Goal: Task Accomplishment & Management: Use online tool/utility

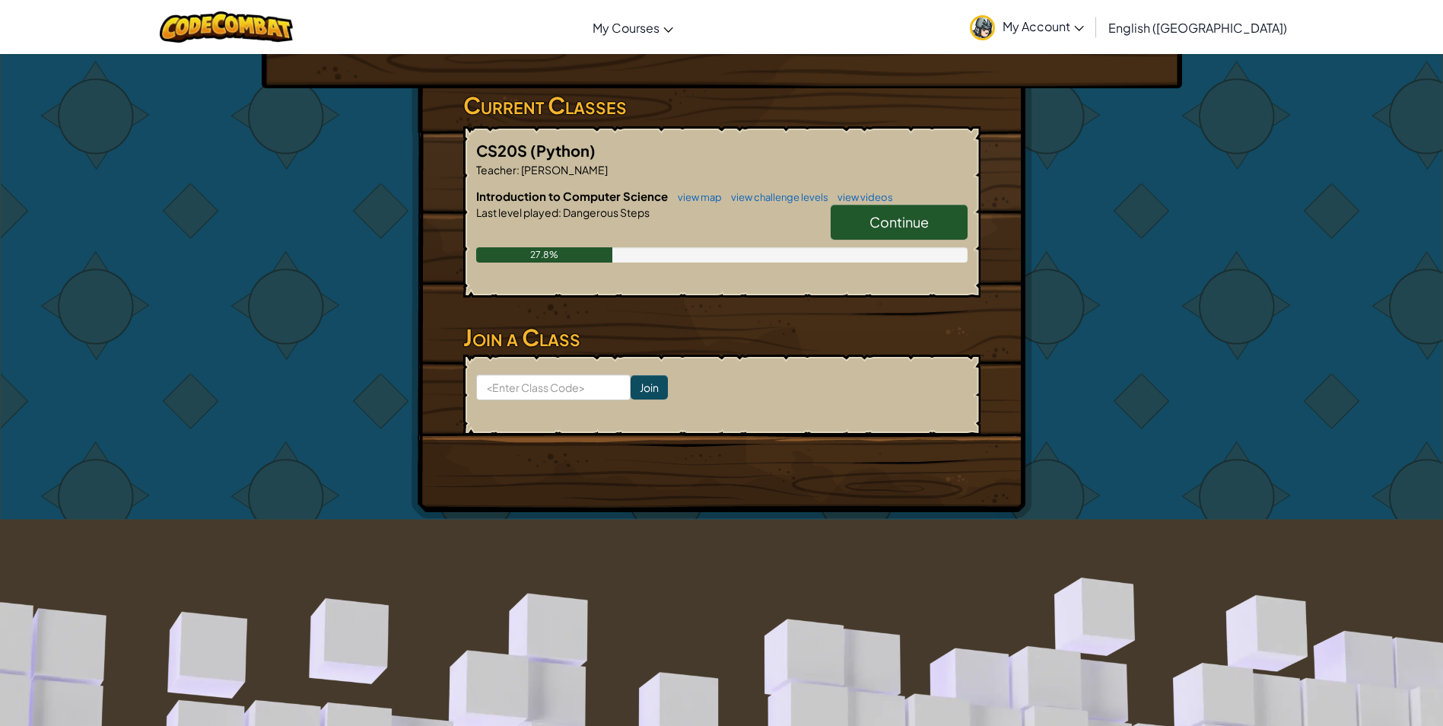
scroll to position [228, 0]
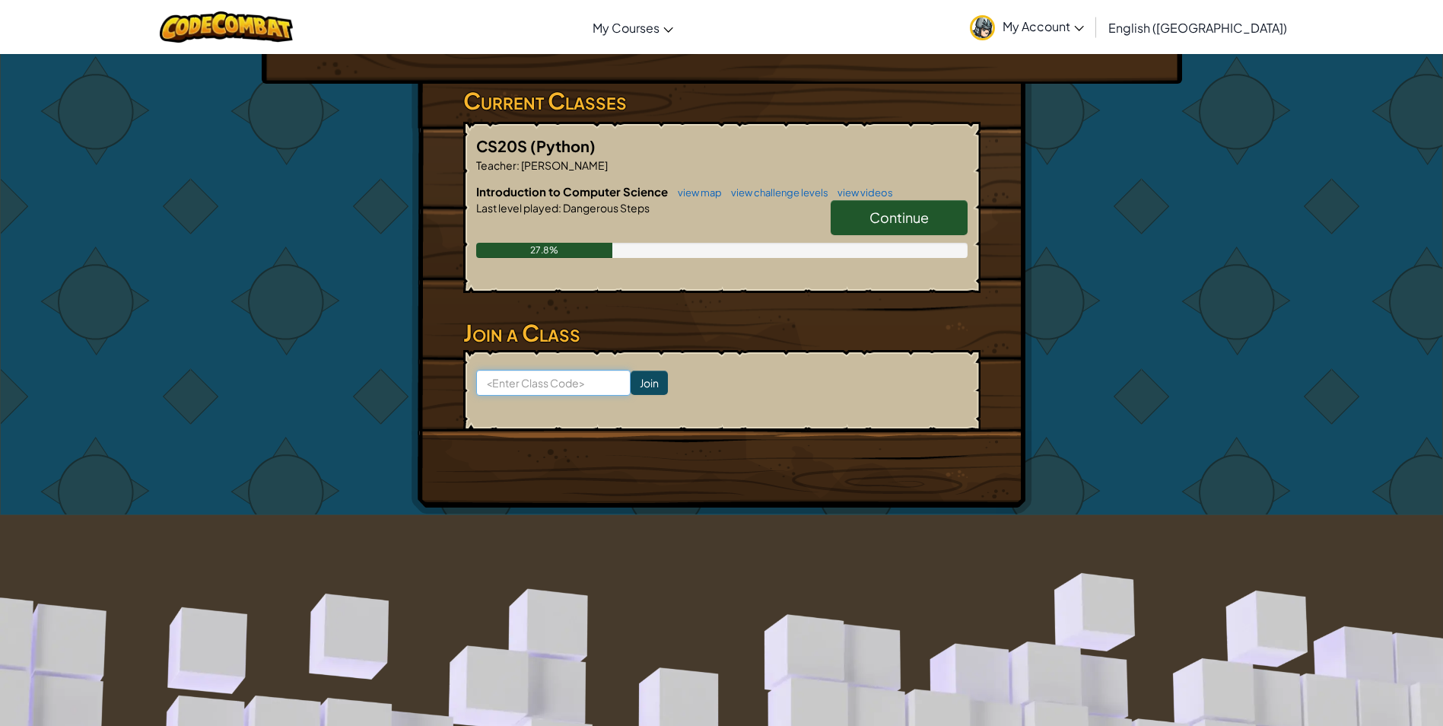
click at [561, 380] on input at bounding box center [553, 383] width 154 height 26
type input "DogSadDry"
click input "Join" at bounding box center [648, 382] width 37 height 24
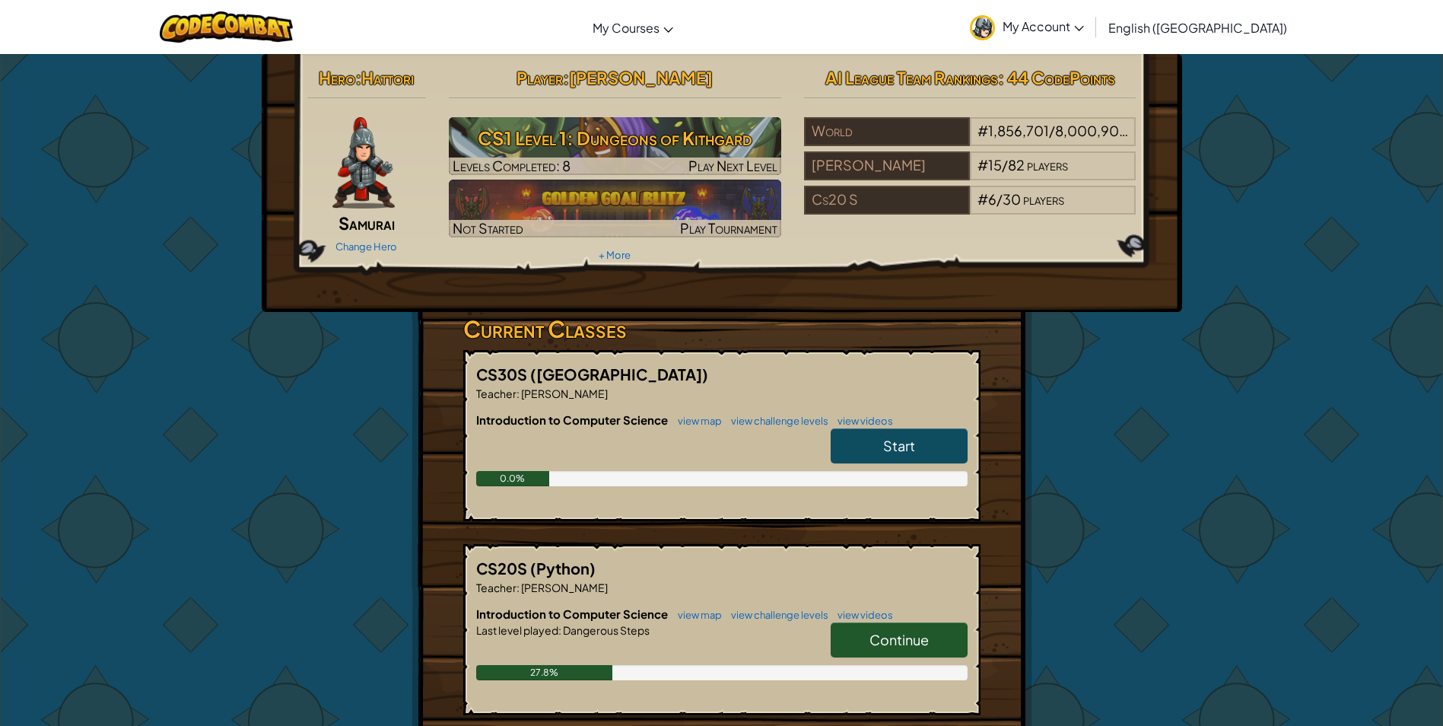
click at [850, 437] on link "Start" at bounding box center [899, 445] width 137 height 35
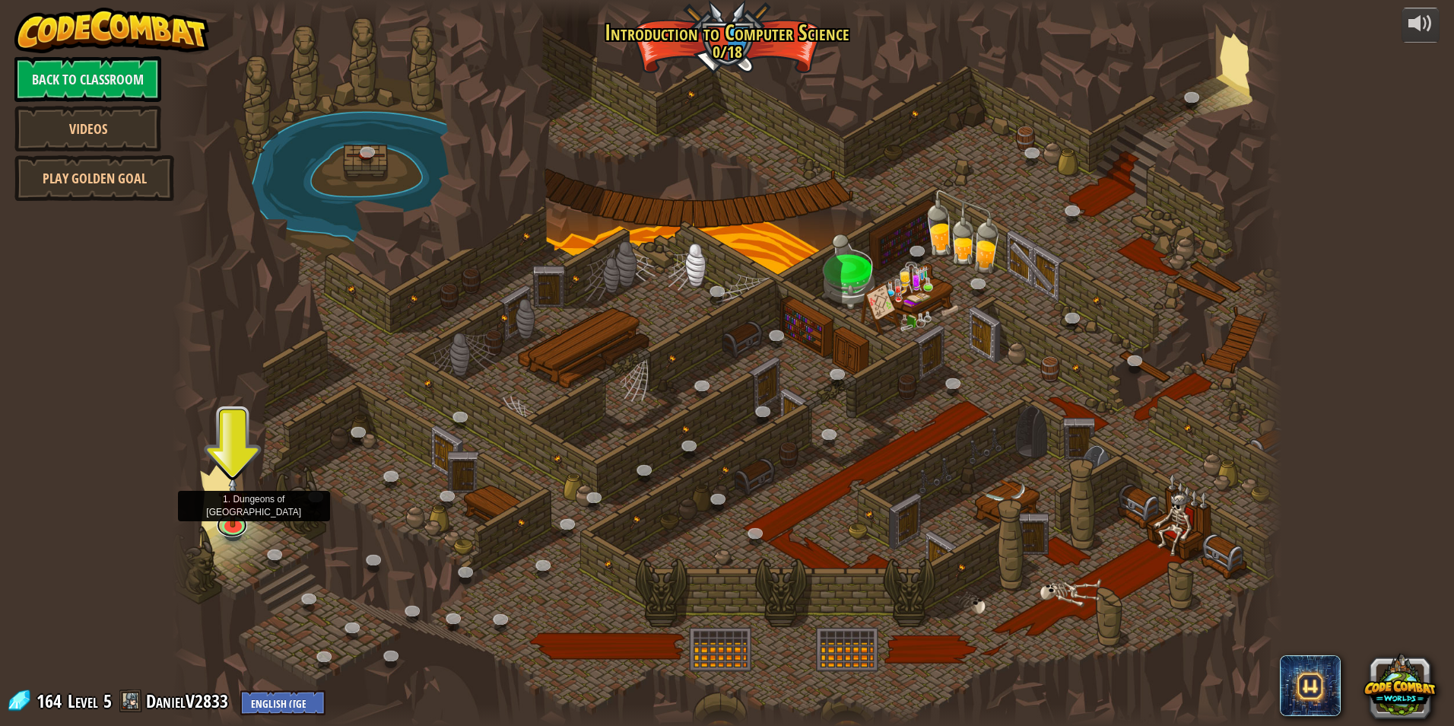
click at [231, 533] on div "25. Kithgard Gates (Locked) Escape the Kithgard dungeons, and don't let the gua…" at bounding box center [727, 363] width 1110 height 726
click at [237, 522] on img at bounding box center [233, 489] width 30 height 68
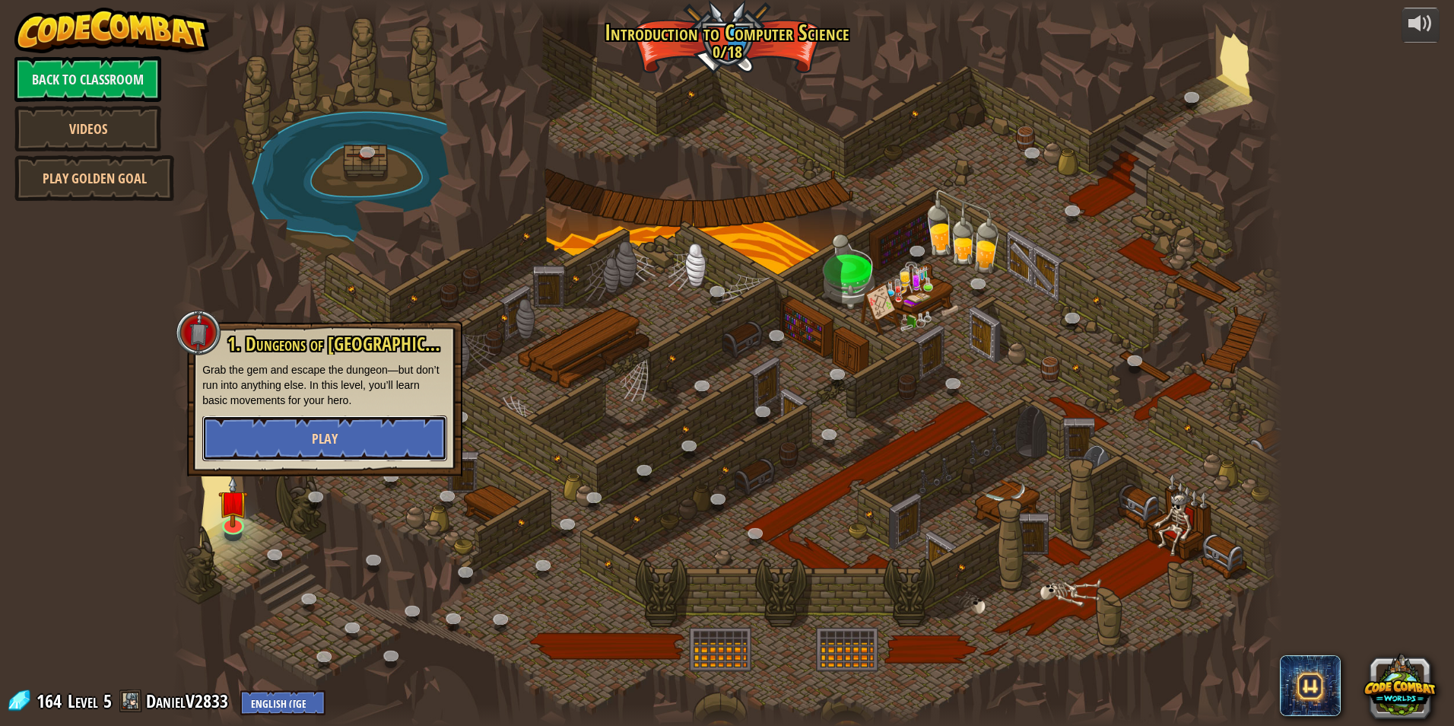
click at [259, 437] on button "Play" at bounding box center [324, 438] width 245 height 46
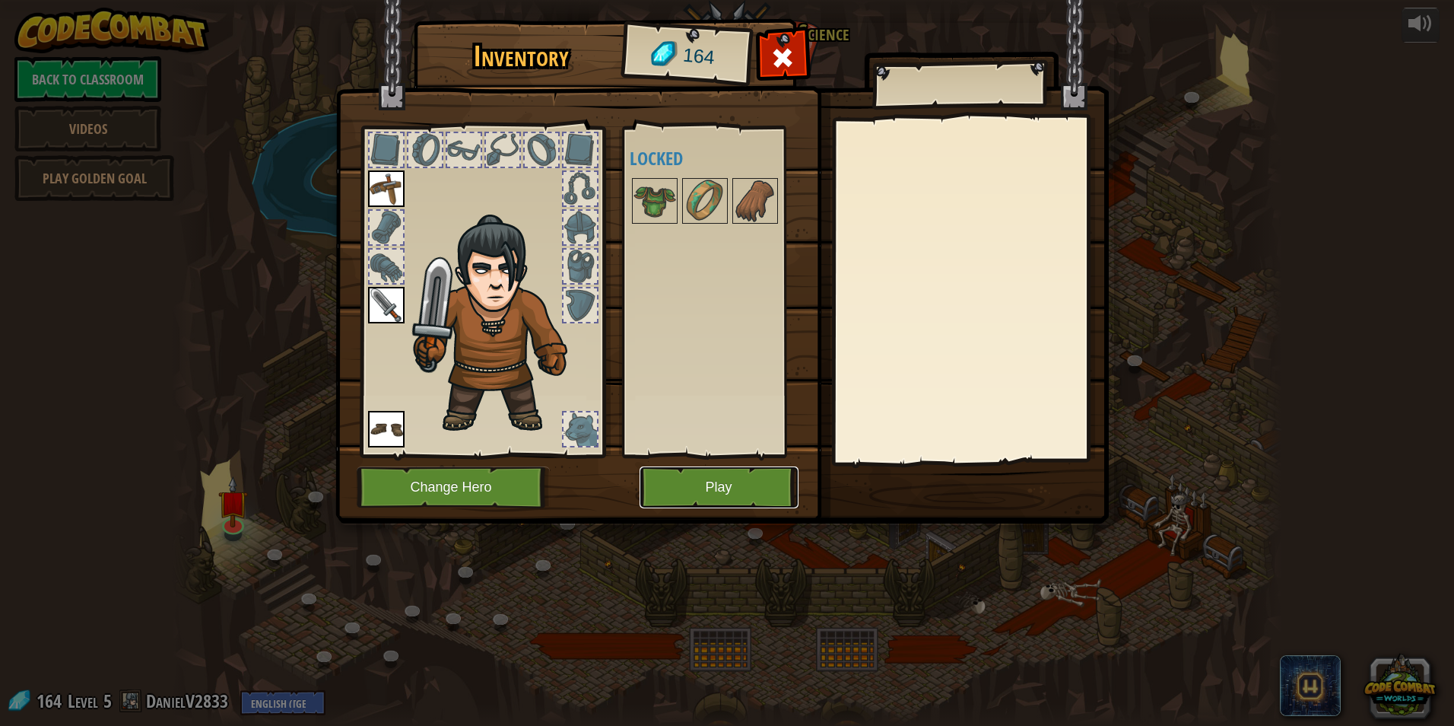
click at [696, 495] on button "Play" at bounding box center [719, 487] width 159 height 42
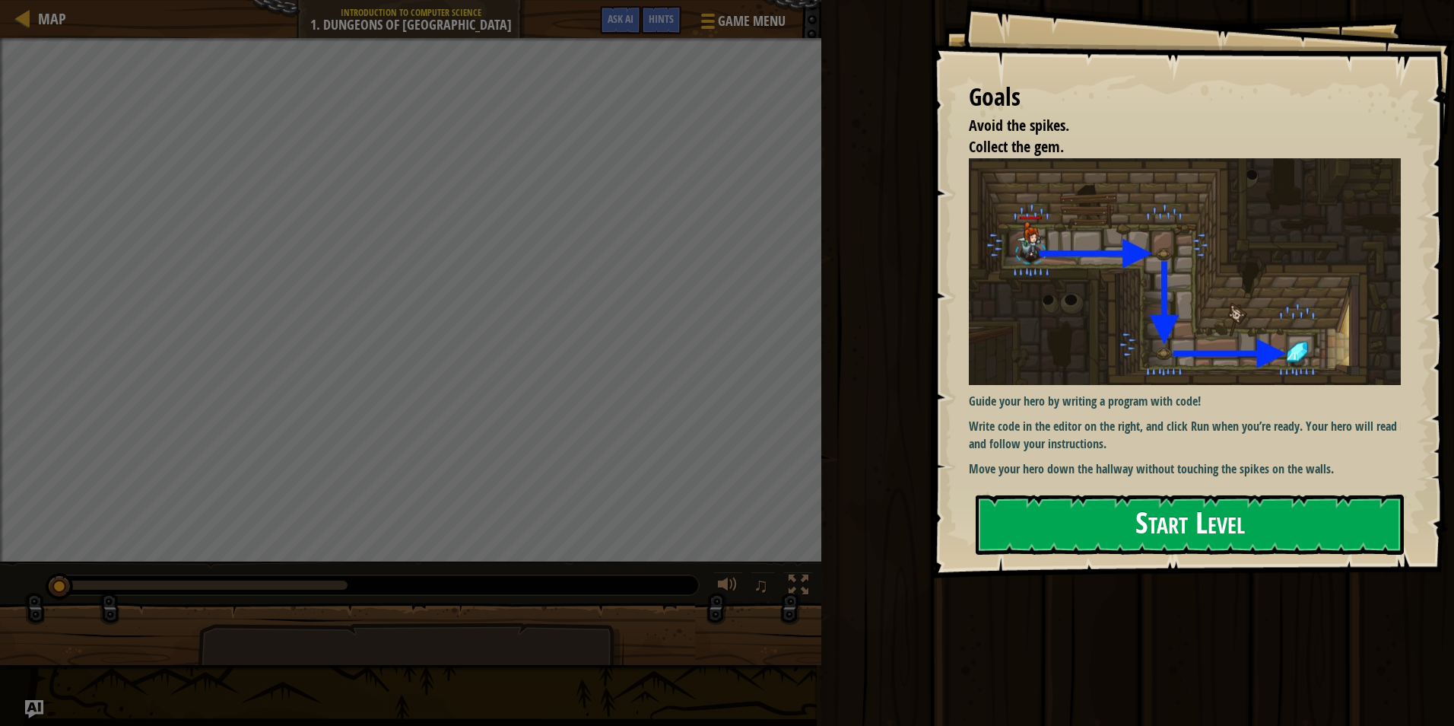
click at [1022, 503] on button "Start Level" at bounding box center [1190, 524] width 428 height 60
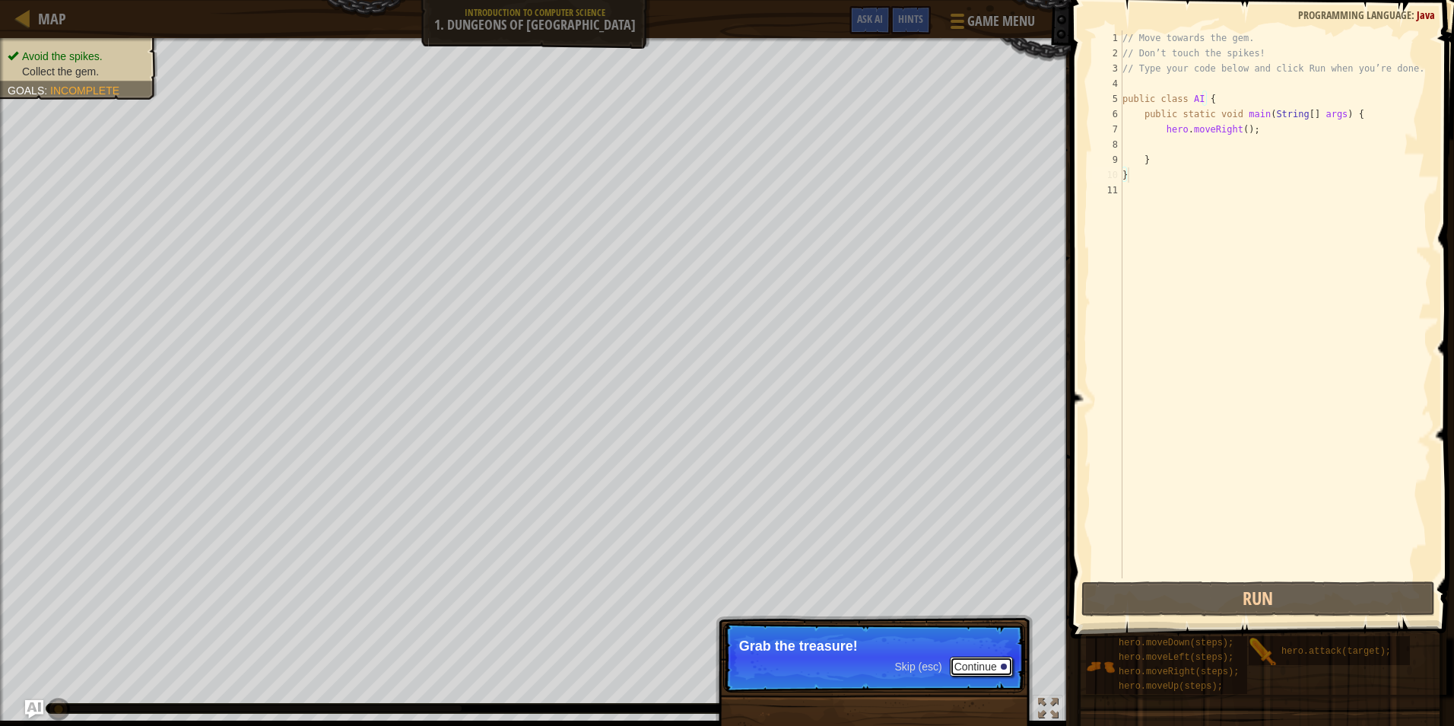
click at [961, 663] on button "Continue" at bounding box center [981, 666] width 63 height 20
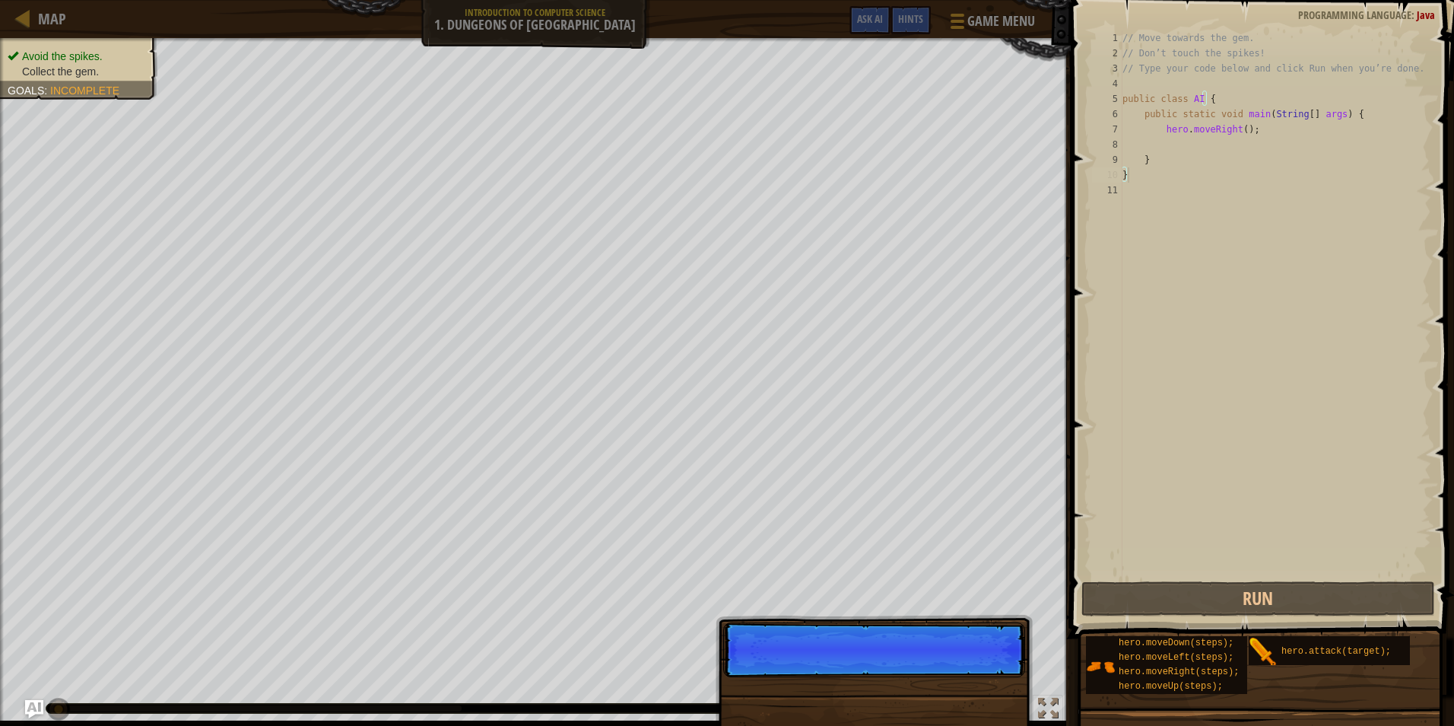
scroll to position [7, 0]
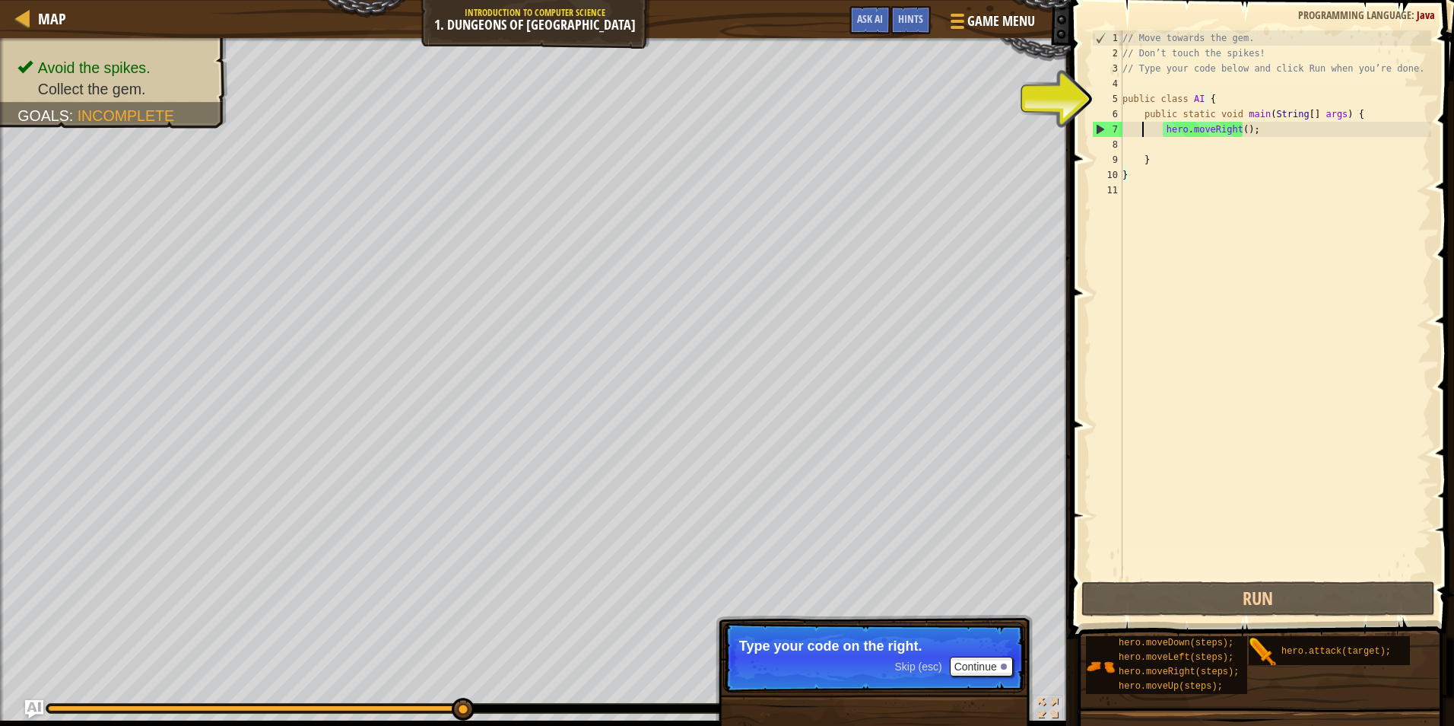
click at [1144, 127] on div "// Move towards the gem. // Don’t touch the spikes! // Type your code below and…" at bounding box center [1276, 319] width 312 height 578
type textarea "hero.moveRight();"
click at [1275, 138] on div "// Move towards the gem. // Don’t touch the spikes! // Type your code below and…" at bounding box center [1276, 319] width 312 height 578
click at [1275, 134] on div "// Move towards the gem. // Don’t touch the spikes! // Type your code below and…" at bounding box center [1276, 319] width 312 height 578
type textarea "hero.moveRight();"
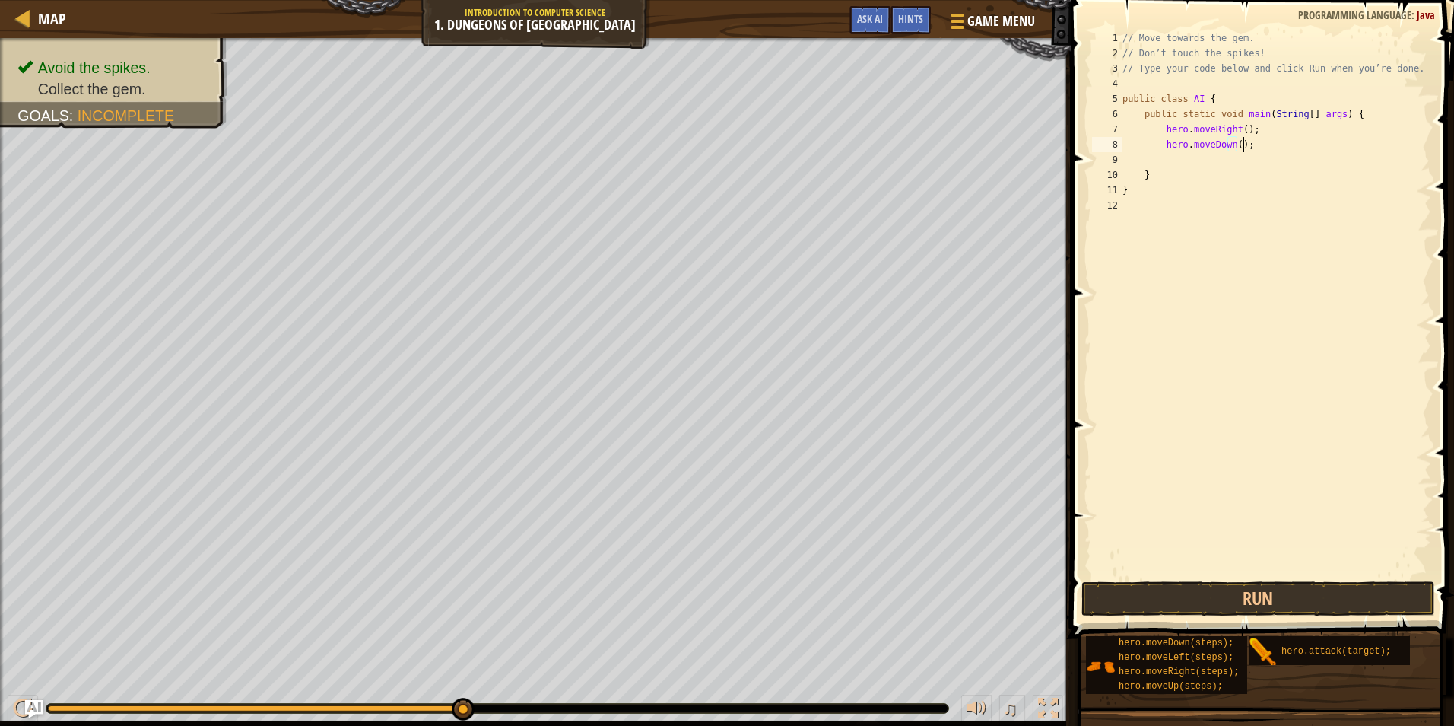
scroll to position [7, 9]
type textarea "hero.moveDown();"
click at [1294, 599] on button "Run" at bounding box center [1258, 598] width 354 height 35
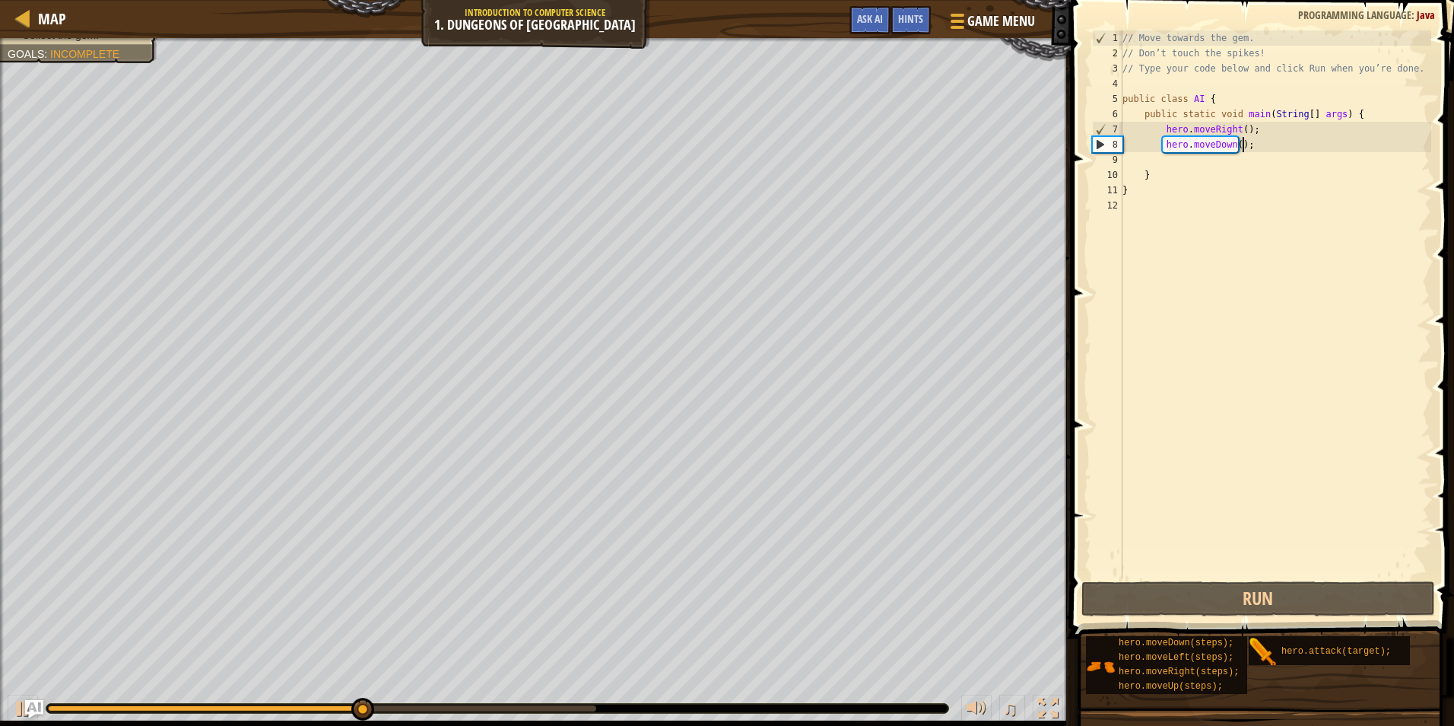
click at [1253, 147] on div "// Move towards the gem. // Don’t touch the spikes! // Type your code below and…" at bounding box center [1276, 319] width 312 height 578
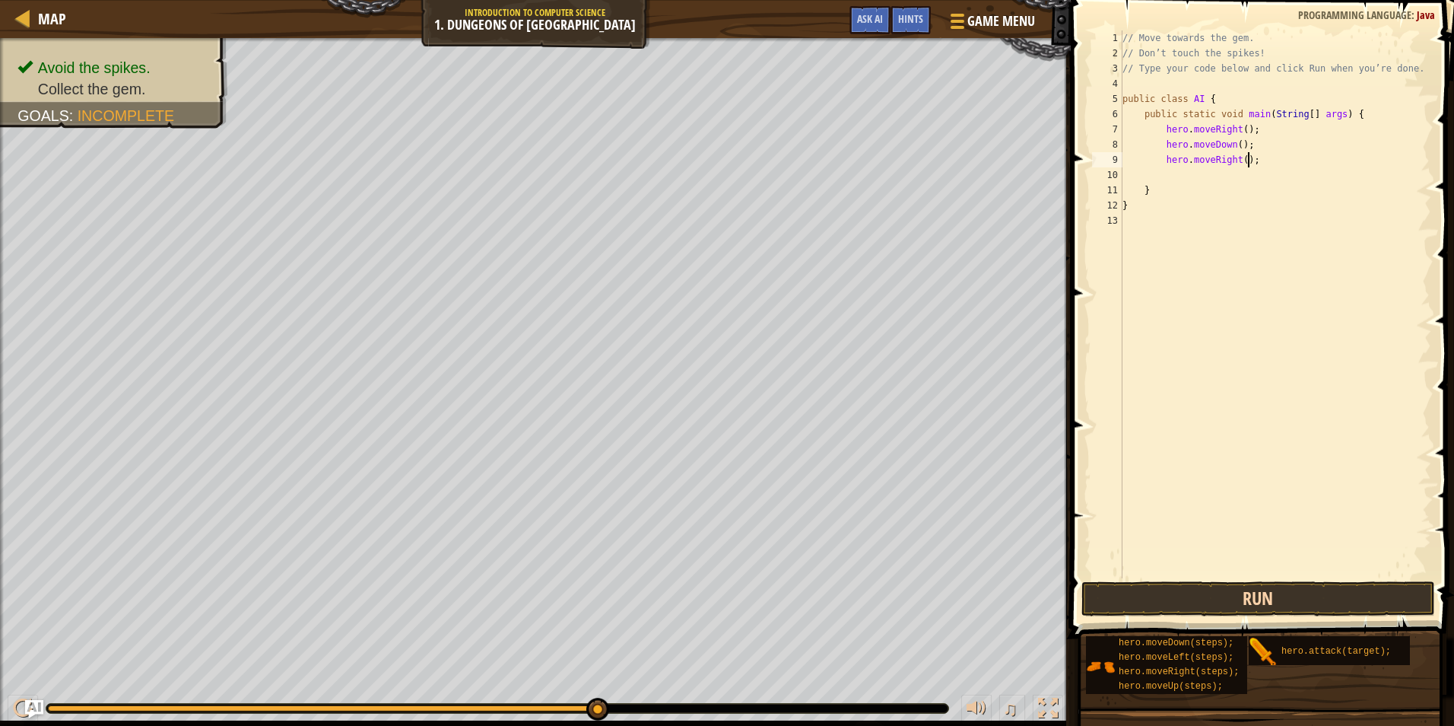
type textarea "hero.moveRight();"
click at [1227, 603] on button "Run" at bounding box center [1258, 598] width 354 height 35
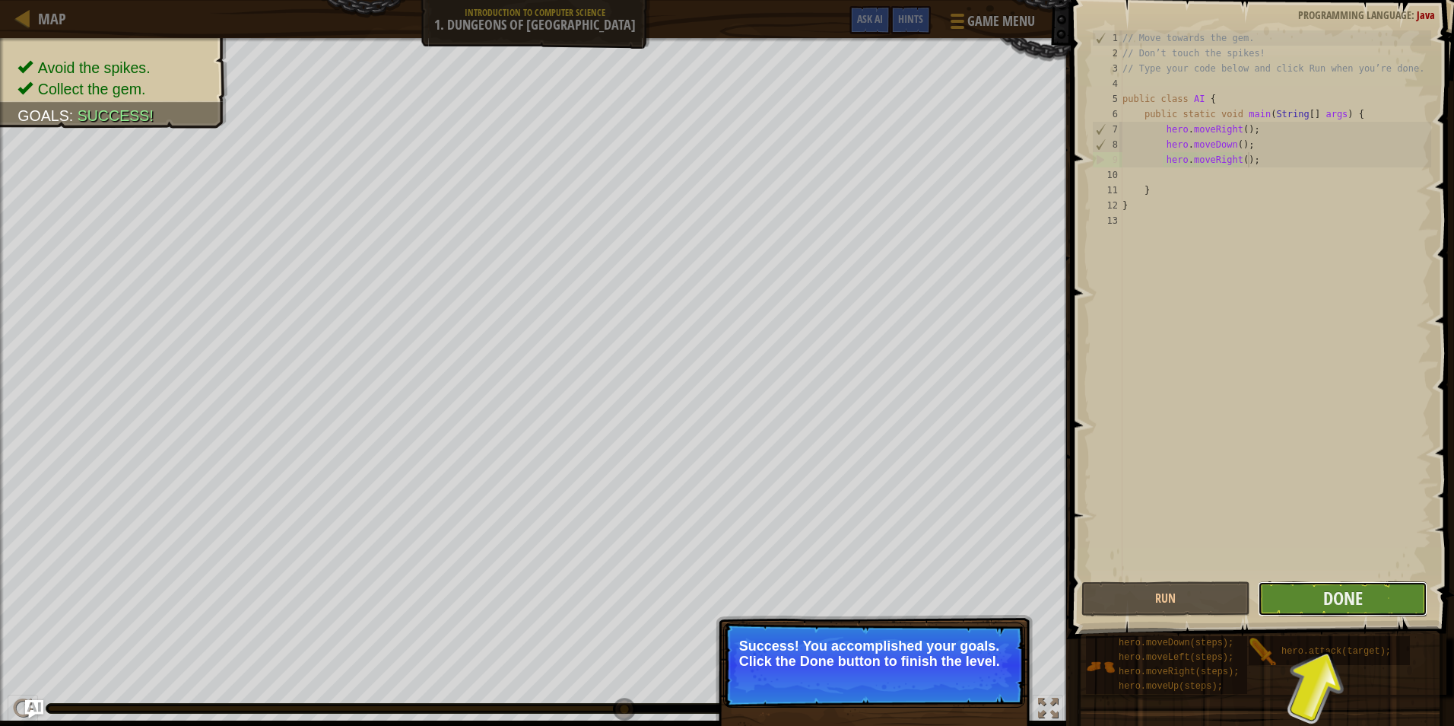
click at [1270, 592] on button "Done" at bounding box center [1343, 598] width 170 height 35
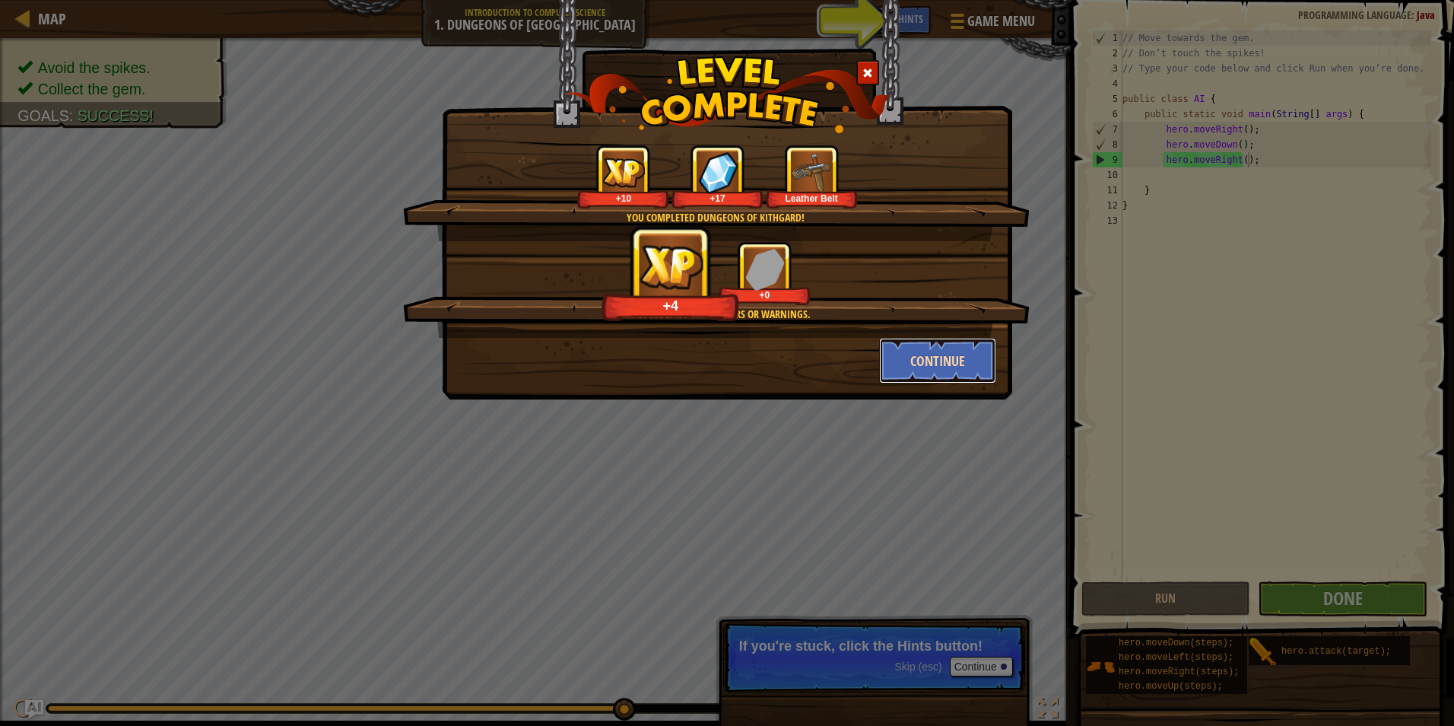
click at [887, 371] on button "Continue" at bounding box center [938, 361] width 118 height 46
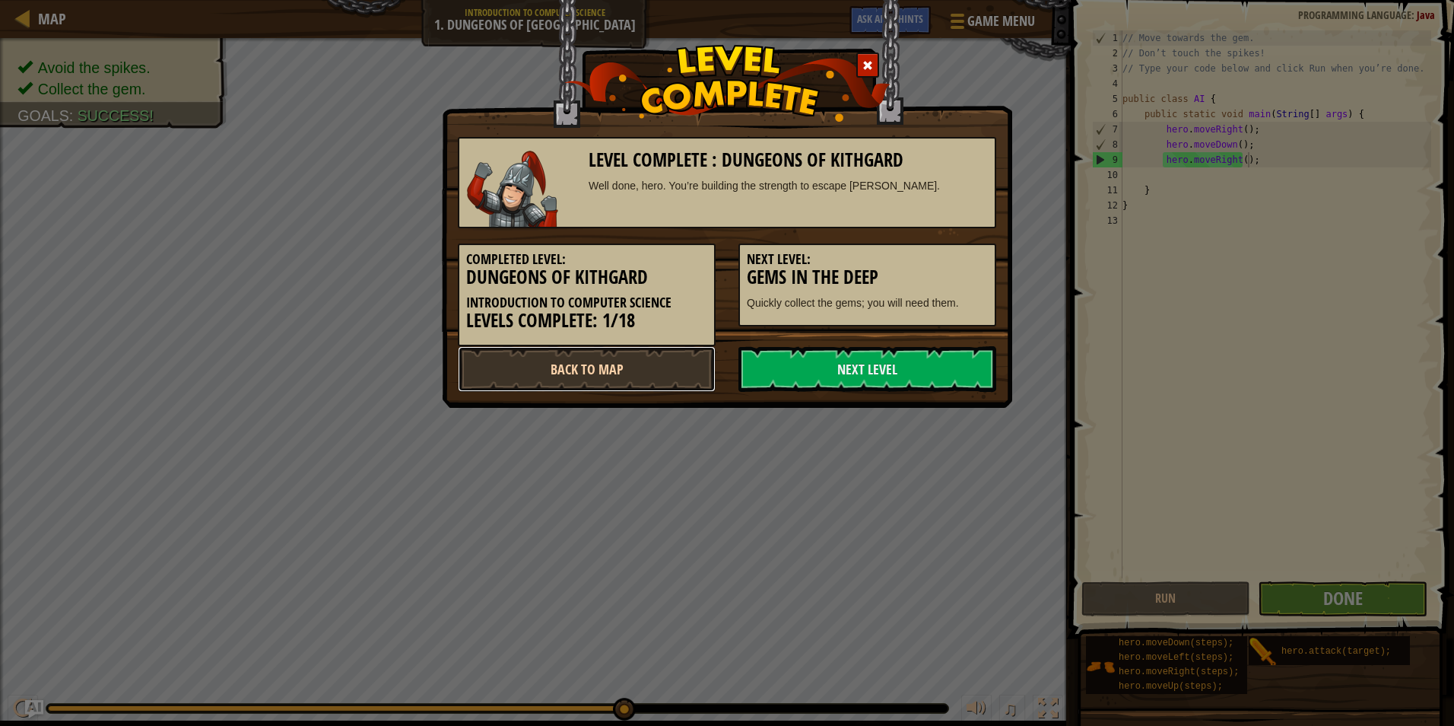
click at [707, 372] on link "Back to Map" at bounding box center [587, 369] width 258 height 46
